Goal: Task Accomplishment & Management: Manage account settings

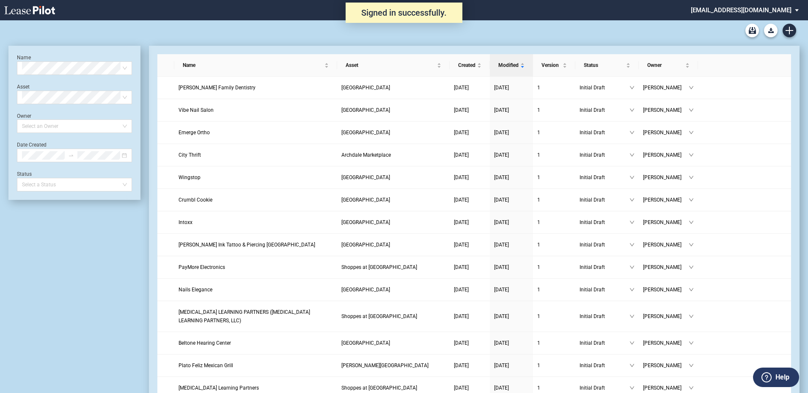
click at [752, 10] on md-select "[EMAIL_ADDRESS][DOMAIN_NAME] Super Admin Area Admin Area Settings Sign Out" at bounding box center [748, 9] width 116 height 19
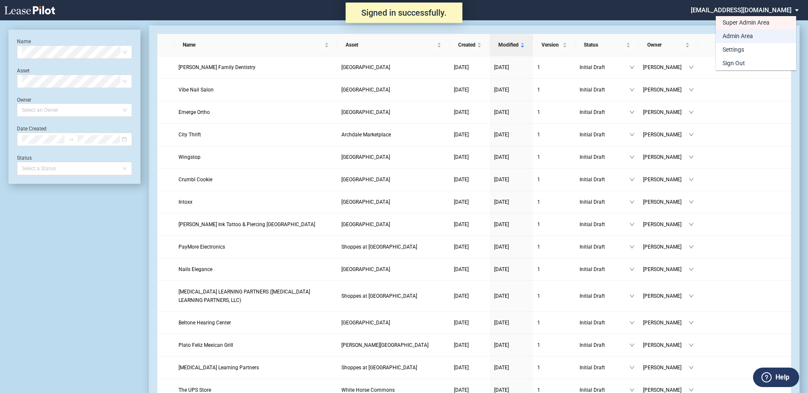
click at [739, 32] on div "Admin Area" at bounding box center [738, 36] width 30 height 8
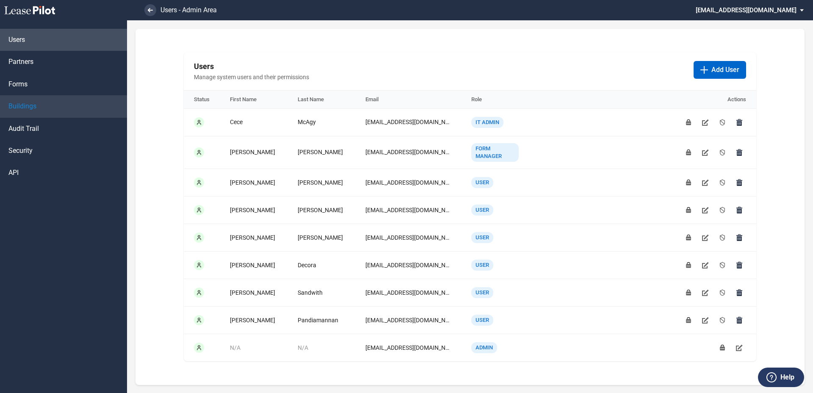
click at [55, 107] on link "Buildings" at bounding box center [63, 106] width 127 height 22
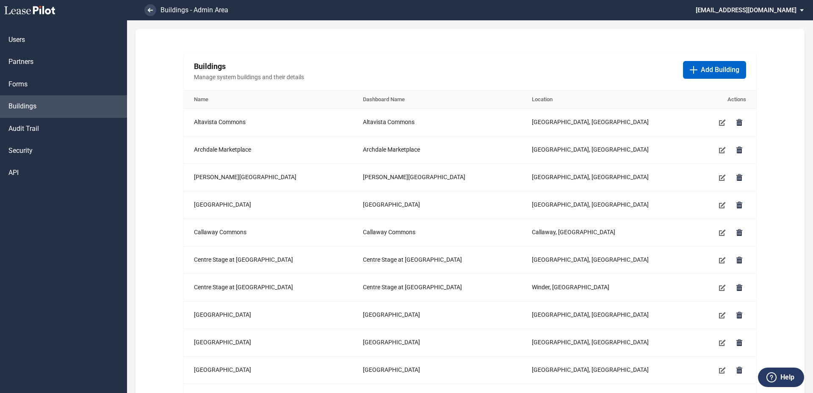
click at [286, 54] on div "Buildings Manage system buildings and their details Add Building" at bounding box center [470, 71] width 572 height 38
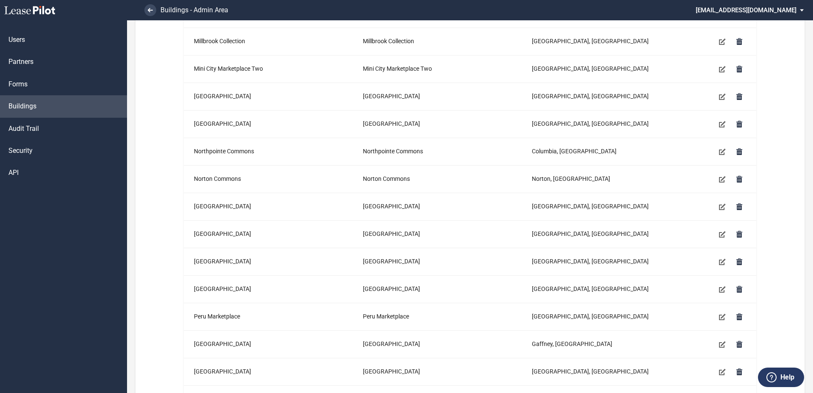
scroll to position [1759, 0]
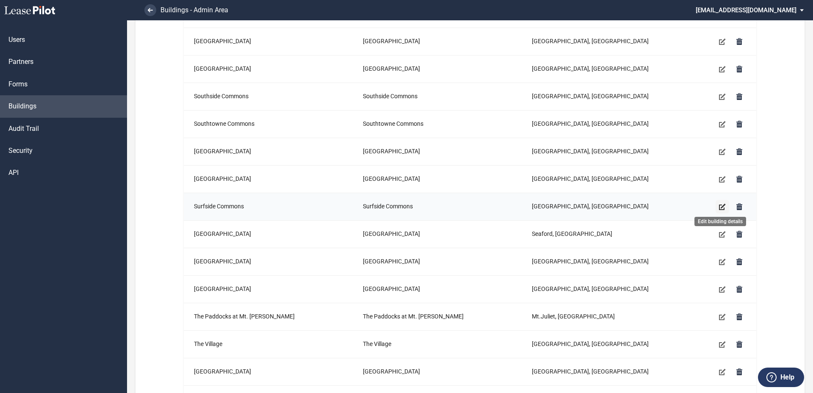
click at [719, 206] on icon "Edit building details" at bounding box center [722, 206] width 7 height 7
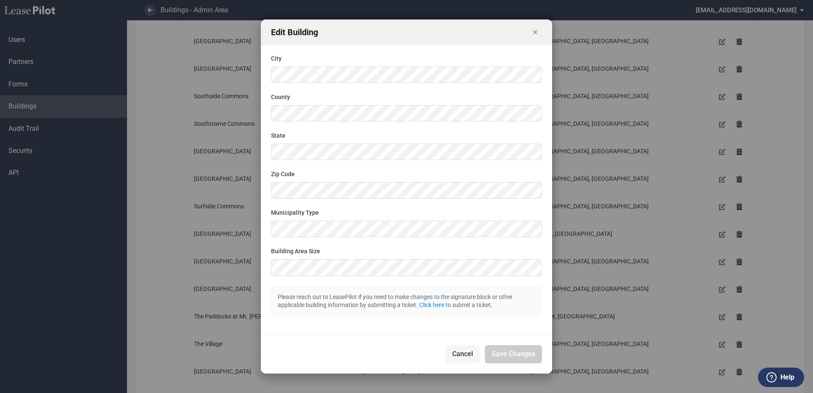
scroll to position [0, 0]
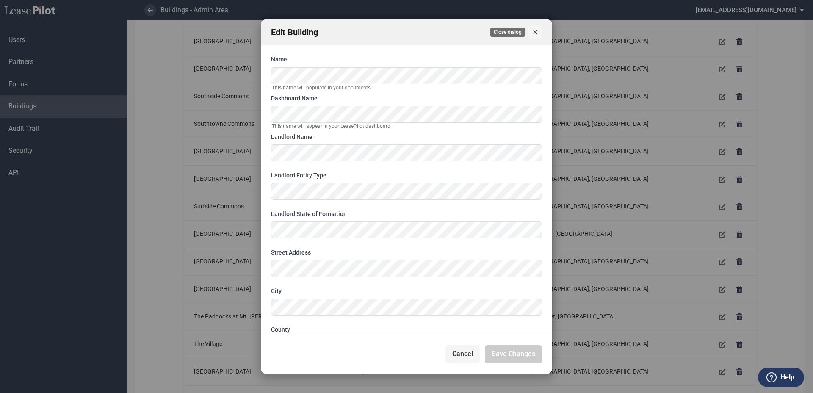
click at [537, 33] on icon "Close" at bounding box center [535, 32] width 7 height 7
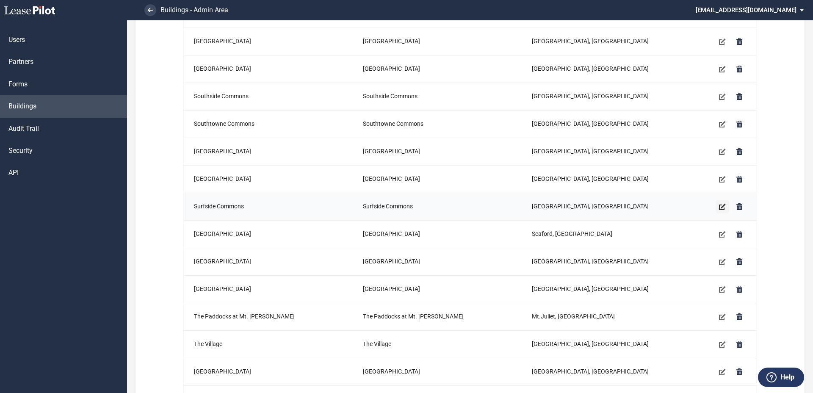
click at [719, 206] on icon "Edit building details" at bounding box center [722, 206] width 7 height 7
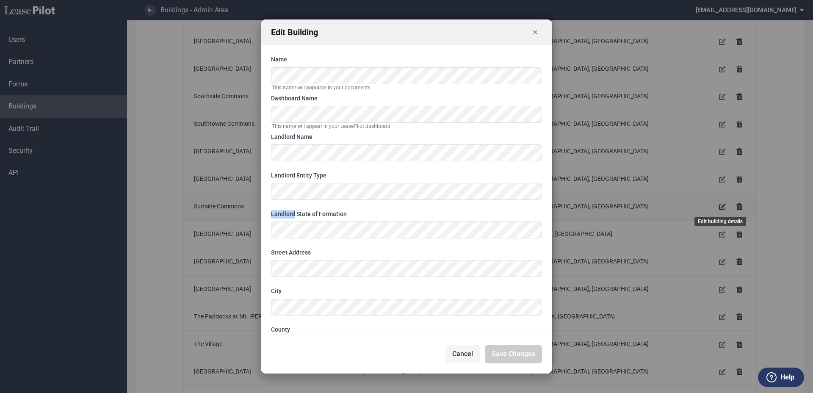
click at [719, 206] on div "Edit Building Name This name will populate in your documents Dashboard Name Thi…" at bounding box center [406, 196] width 813 height 393
